Goal: Information Seeking & Learning: Learn about a topic

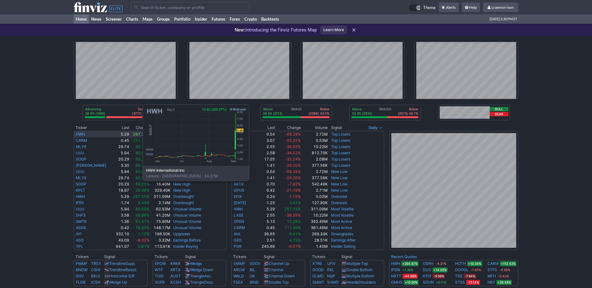
click at [80, 134] on link "HWH" at bounding box center [80, 134] width 9 height 5
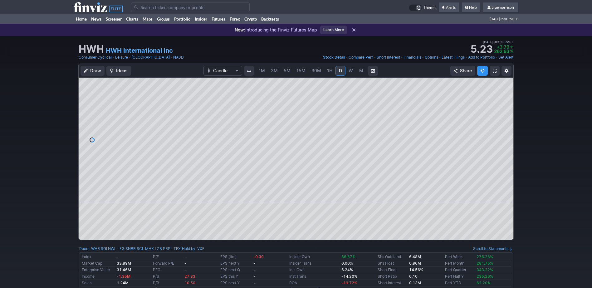
click at [262, 70] on span "1M" at bounding box center [262, 70] width 6 height 5
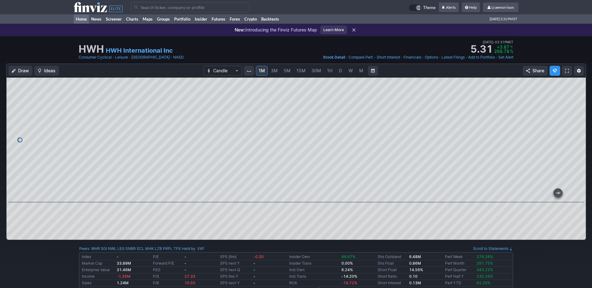
click at [84, 19] on link "Home" at bounding box center [81, 18] width 15 height 9
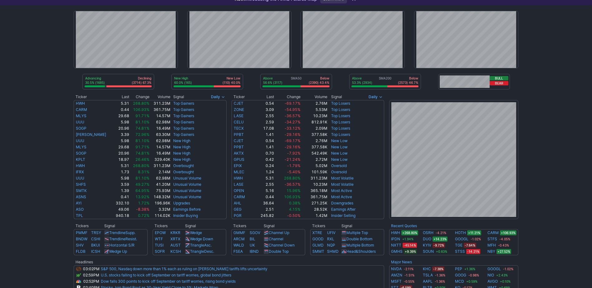
scroll to position [62, 0]
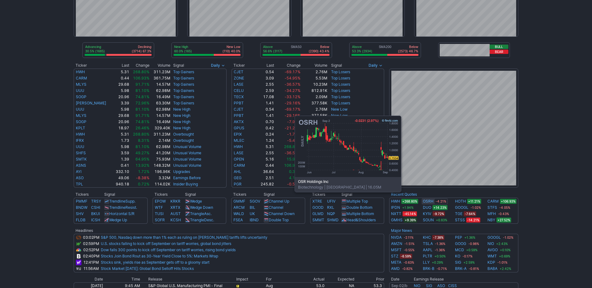
click at [429, 202] on link "OSRH" at bounding box center [428, 202] width 11 height 6
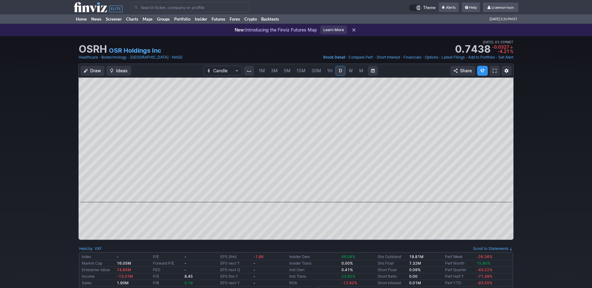
click at [262, 72] on span "1M" at bounding box center [262, 70] width 6 height 5
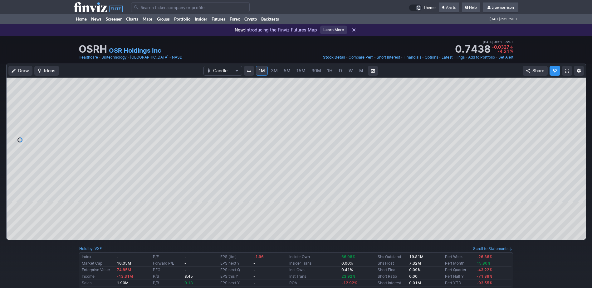
click at [261, 72] on span "1M" at bounding box center [262, 70] width 6 height 5
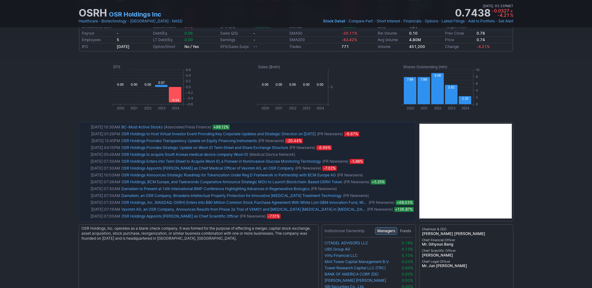
scroll to position [312, 0]
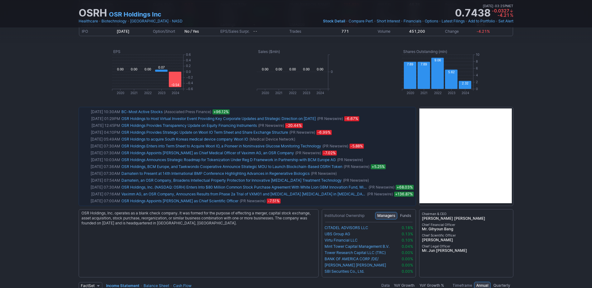
click at [532, 168] on div "OSRH OSR Holdings Inc Last Close Sep 02 • 03:25PM ET 0.7438 Dollar change -0.03…" at bounding box center [296, 142] width 592 height 836
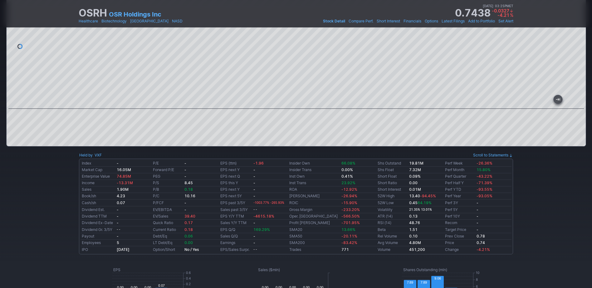
scroll to position [0, 0]
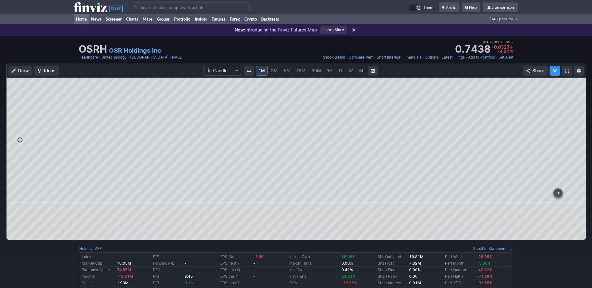
click at [80, 21] on link "Home" at bounding box center [81, 18] width 15 height 9
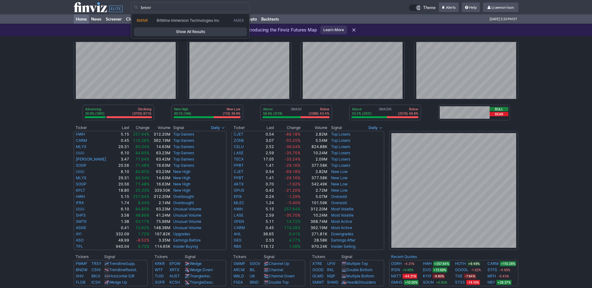
type input "bmnr"
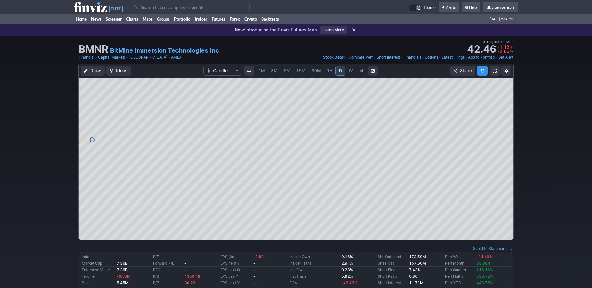
click at [261, 71] on span "1M" at bounding box center [262, 70] width 6 height 5
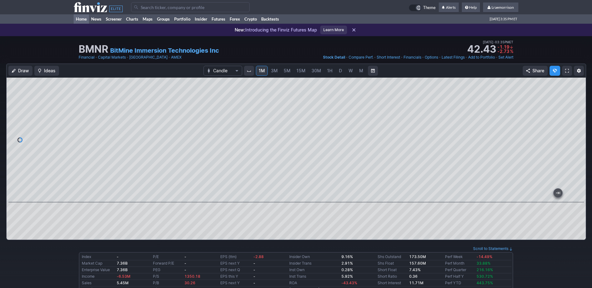
click at [83, 20] on link "Home" at bounding box center [81, 18] width 15 height 9
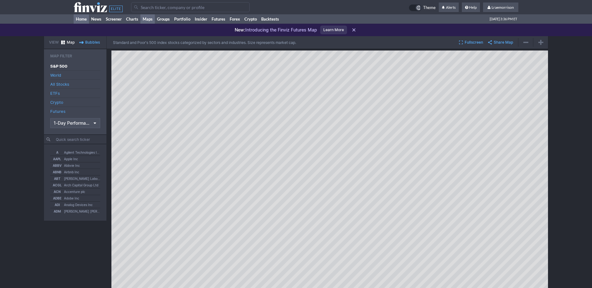
click at [82, 18] on link "Home" at bounding box center [81, 18] width 15 height 9
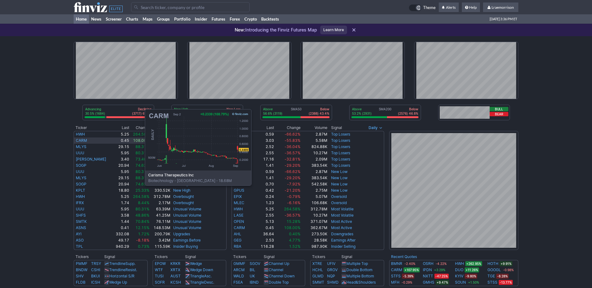
click at [82, 139] on link "CARM" at bounding box center [81, 140] width 11 height 5
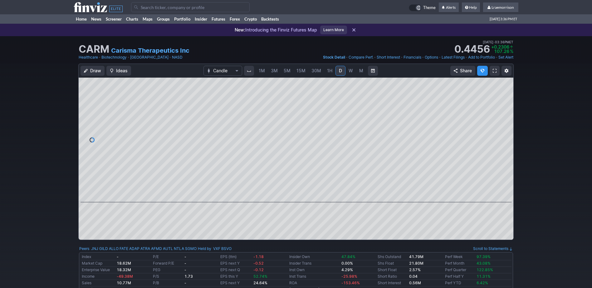
click at [263, 74] on link "1M" at bounding box center [262, 71] width 12 height 10
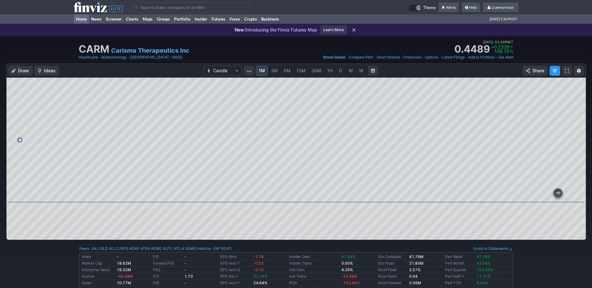
click at [85, 18] on link "Home" at bounding box center [81, 18] width 15 height 9
